Goal: Find specific page/section: Find specific page/section

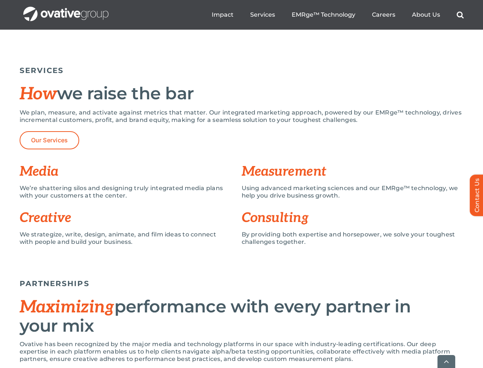
scroll to position [499, 0]
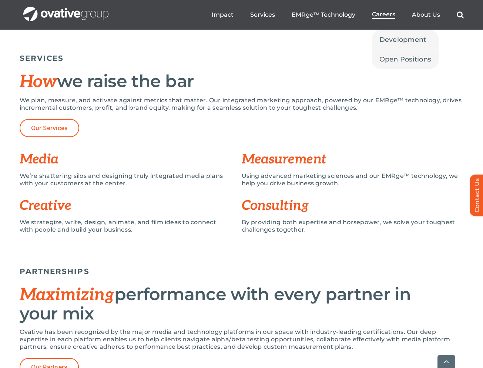
click at [387, 13] on span "Careers" at bounding box center [383, 14] width 23 height 7
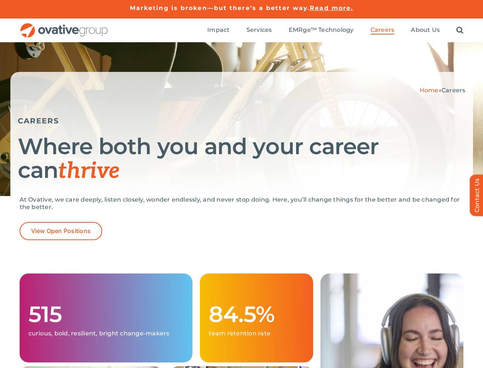
click at [215, 153] on h1 "Where both you and your career can thrive" at bounding box center [242, 158] width 448 height 49
click at [59, 235] on link "View Open Positions" at bounding box center [61, 231] width 83 height 18
